Goal: Information Seeking & Learning: Check status

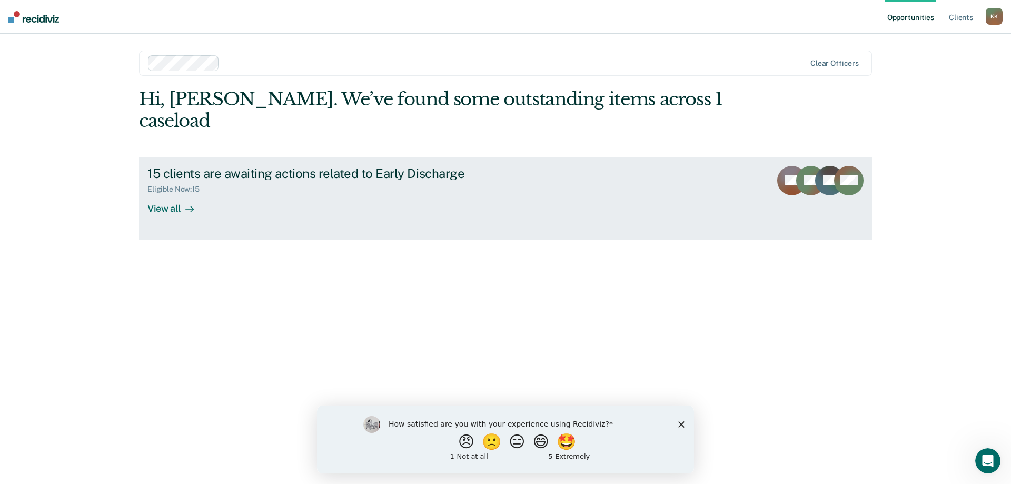
click at [169, 194] on div "View all" at bounding box center [176, 204] width 59 height 21
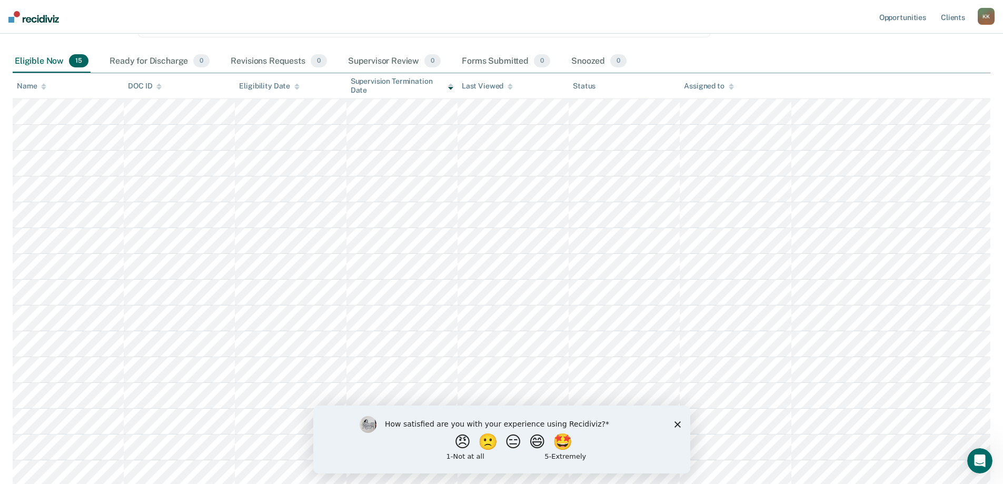
scroll to position [124, 0]
